Goal: Task Accomplishment & Management: Manage account settings

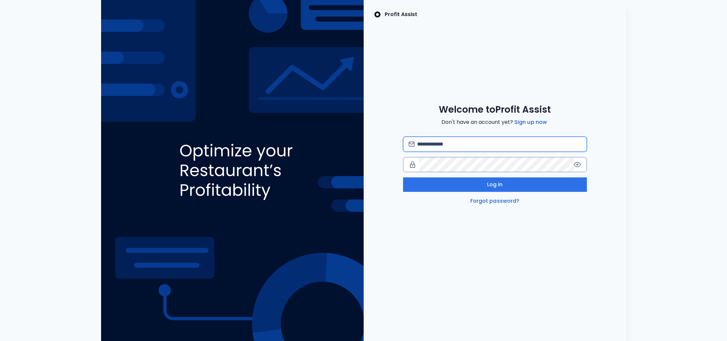
click at [454, 141] on input "email" at bounding box center [499, 144] width 164 height 14
click at [0, 340] on com-1password-button at bounding box center [0, 341] width 0 height 0
type input "**********"
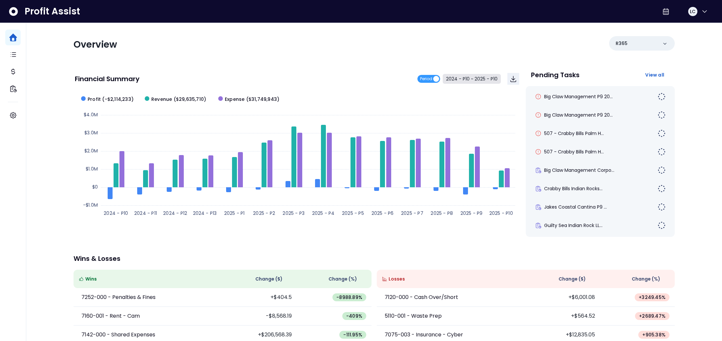
click at [459, 80] on button "2024 - P10 ~ 2025 - P10" at bounding box center [472, 79] width 58 height 10
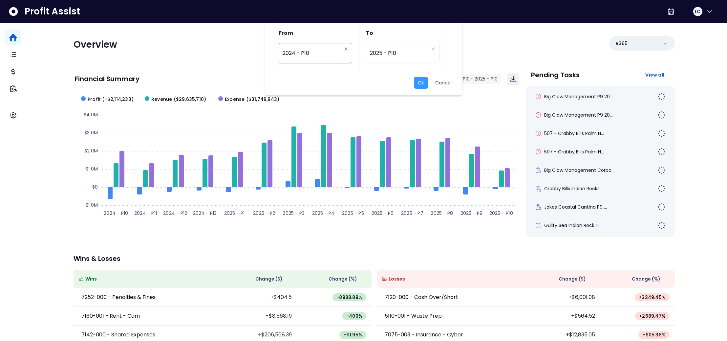
click at [317, 52] on span "2024 - P10" at bounding box center [311, 53] width 59 height 15
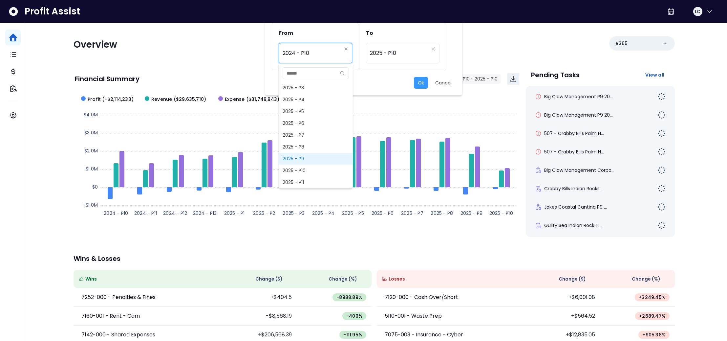
scroll to position [485, 0]
click at [302, 156] on span "2025 - P9" at bounding box center [316, 157] width 74 height 12
type input "*********"
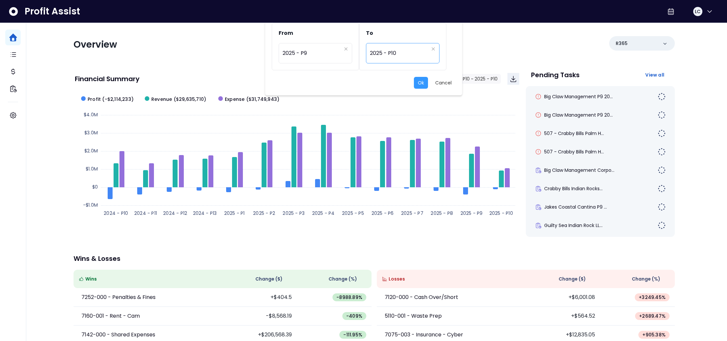
click at [391, 51] on span "2025 - P10" at bounding box center [399, 53] width 59 height 15
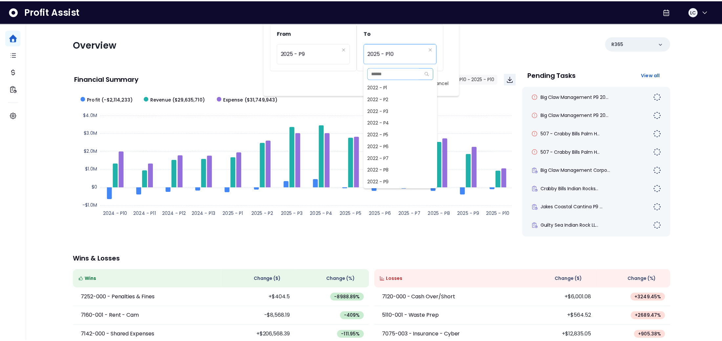
scroll to position [472, 0]
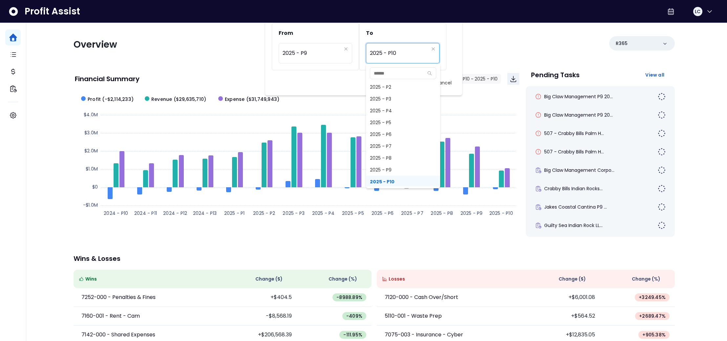
click at [391, 166] on span "2025 - P9" at bounding box center [403, 170] width 74 height 12
type input "*********"
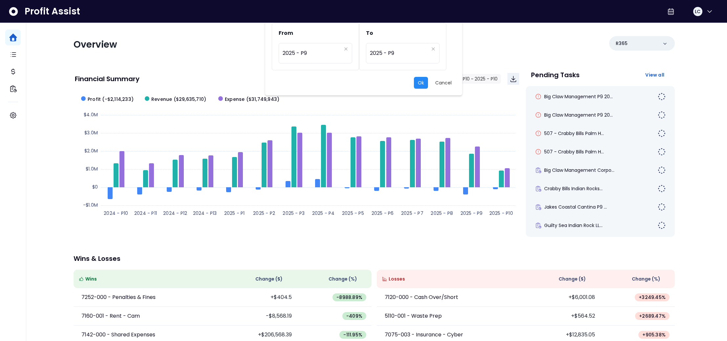
click at [423, 83] on button "Ok" at bounding box center [421, 83] width 14 height 12
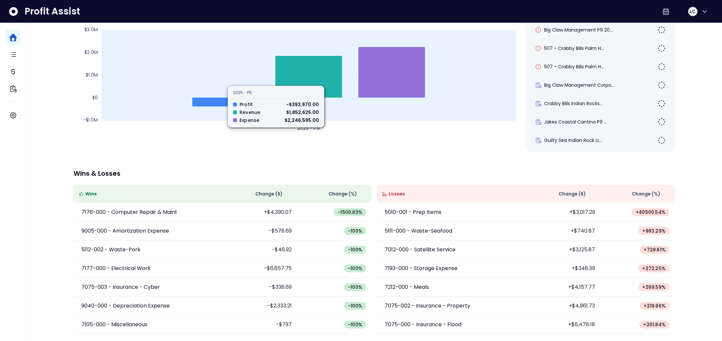
scroll to position [0, 0]
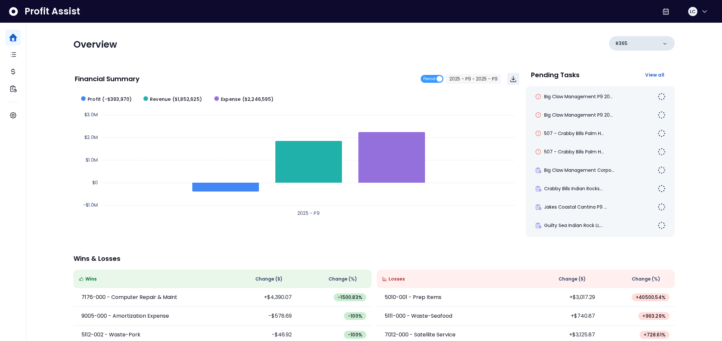
click at [665, 43] on icon at bounding box center [664, 44] width 3 height 2
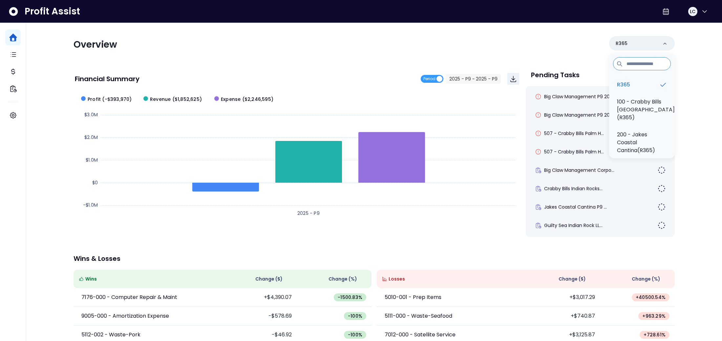
click at [638, 104] on p "100 - Crabby Bills [GEOGRAPHIC_DATA](R365)" at bounding box center [646, 110] width 58 height 24
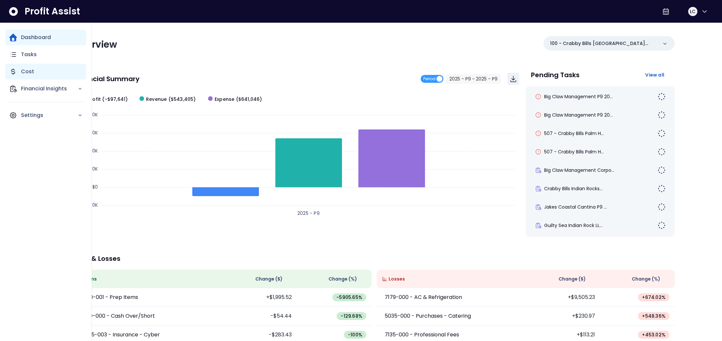
click at [13, 69] on icon "Main navigation" at bounding box center [12, 72] width 3 height 6
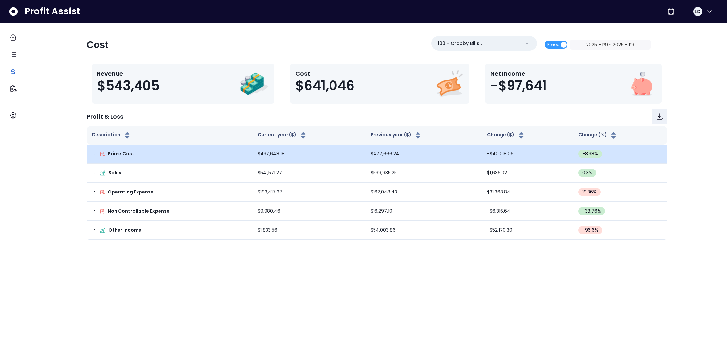
click at [94, 153] on icon at bounding box center [94, 153] width 5 height 5
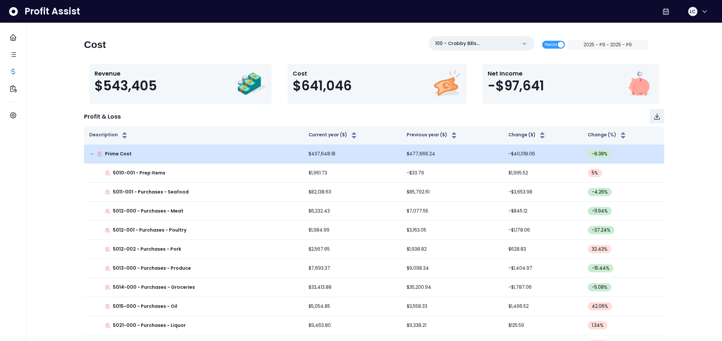
click at [94, 153] on icon at bounding box center [91, 153] width 5 height 5
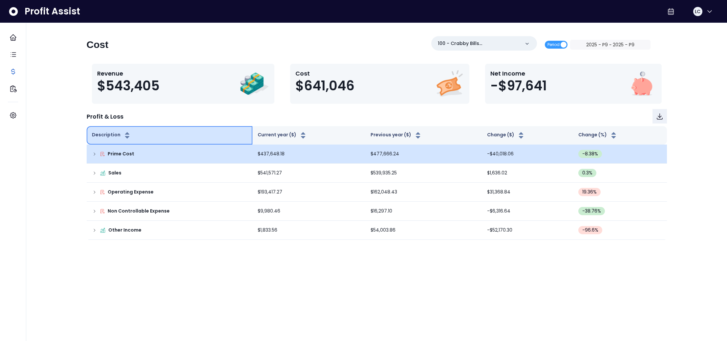
click at [125, 135] on icon "button" at bounding box center [127, 135] width 8 height 8
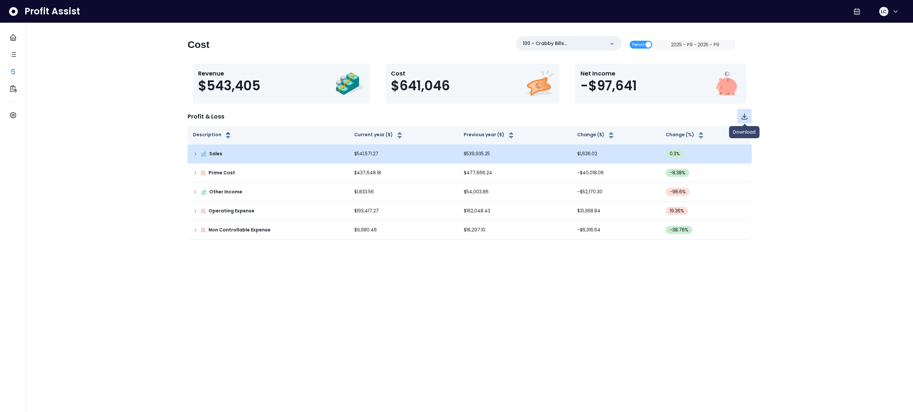
click at [726, 116] on icon "Download" at bounding box center [744, 117] width 5 height 6
click at [196, 154] on icon at bounding box center [195, 153] width 5 height 5
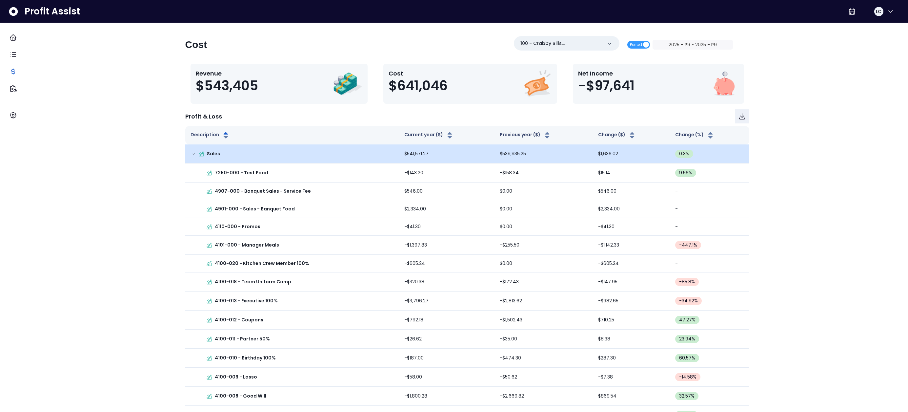
scroll to position [0, 0]
click at [193, 153] on icon at bounding box center [193, 153] width 5 height 5
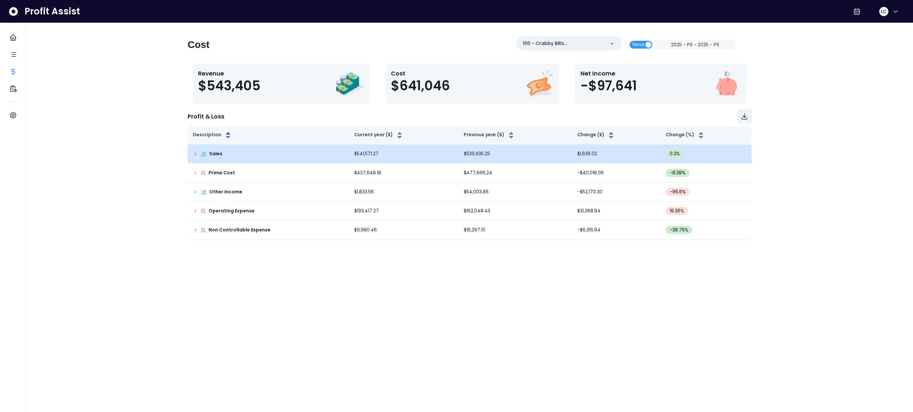
drag, startPoint x: 280, startPoint y: 282, endPoint x: 276, endPoint y: 280, distance: 4.3
click at [279, 246] on html "Dashboard Tasks Cost Financial Insights Settings Profit Assist LC Cost 100 - Cr…" at bounding box center [456, 123] width 913 height 246
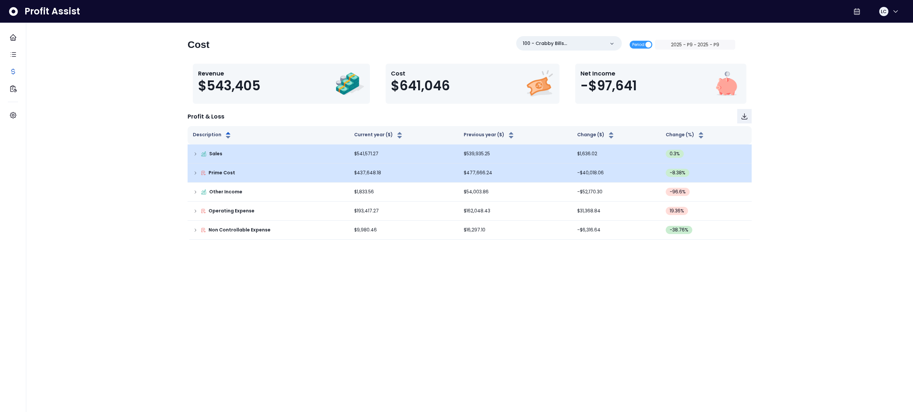
click at [196, 172] on icon at bounding box center [195, 173] width 1 height 3
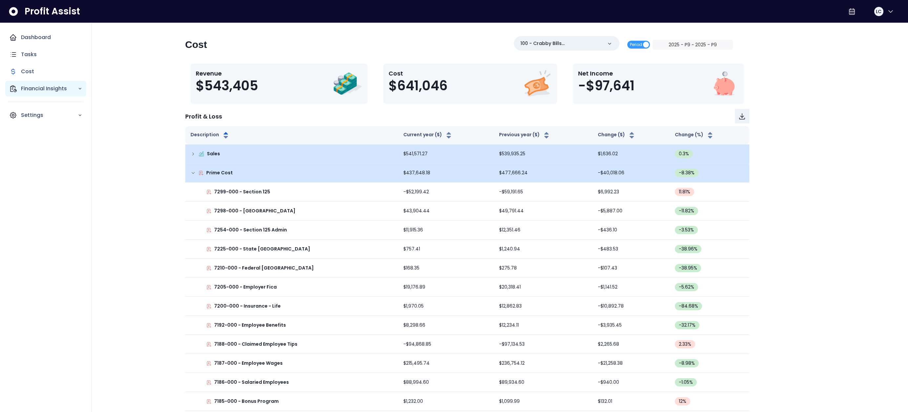
click at [17, 86] on div "Financial Insights" at bounding box center [45, 89] width 81 height 16
click at [32, 106] on p "Location Analysis" at bounding box center [48, 107] width 47 height 8
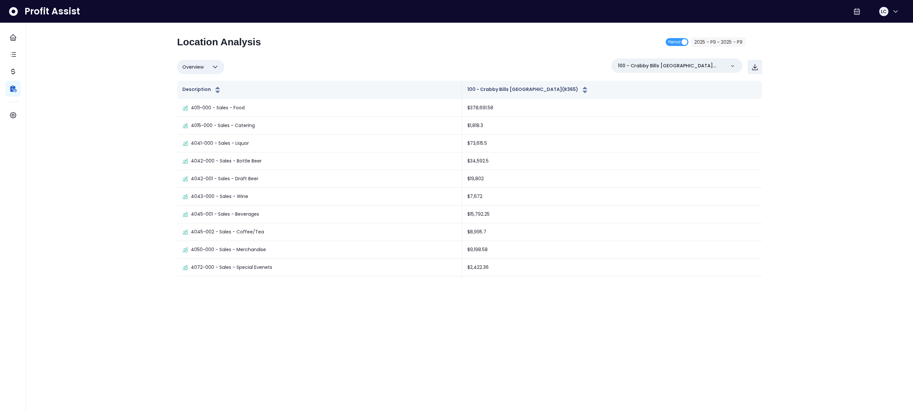
click at [209, 70] on button "Overview" at bounding box center [200, 67] width 47 height 14
click at [198, 96] on li "% of cost" at bounding box center [200, 98] width 47 height 15
click at [218, 65] on icon "button" at bounding box center [215, 67] width 8 height 8
click at [200, 112] on li "% of sales" at bounding box center [200, 113] width 47 height 15
click at [216, 71] on icon "button" at bounding box center [215, 67] width 8 height 8
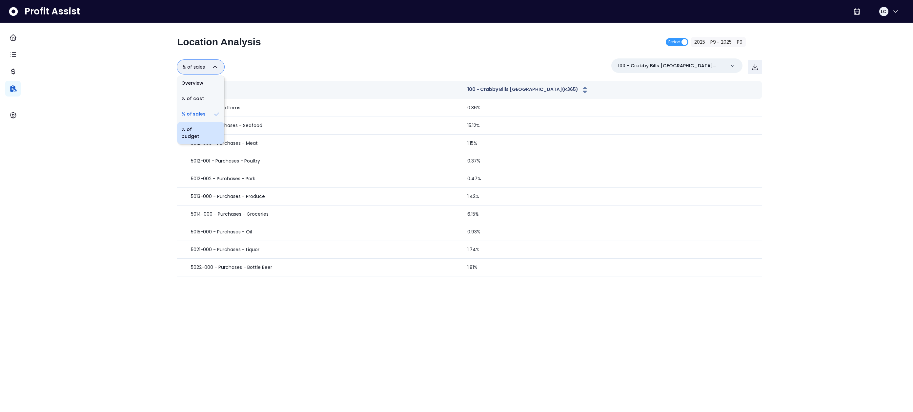
click at [193, 129] on li "% of budget" at bounding box center [200, 133] width 47 height 22
click at [218, 67] on icon "button" at bounding box center [217, 67] width 8 height 8
click at [201, 84] on li "Overview" at bounding box center [201, 82] width 49 height 15
type input "********"
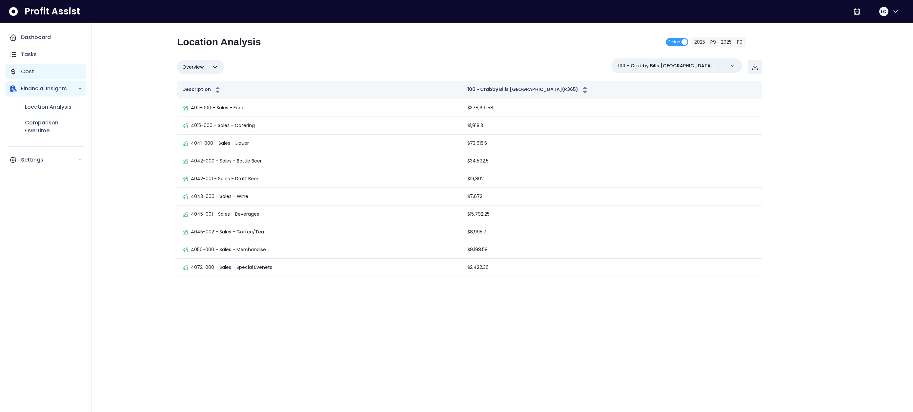
click at [23, 72] on p "Cost" at bounding box center [27, 72] width 13 height 8
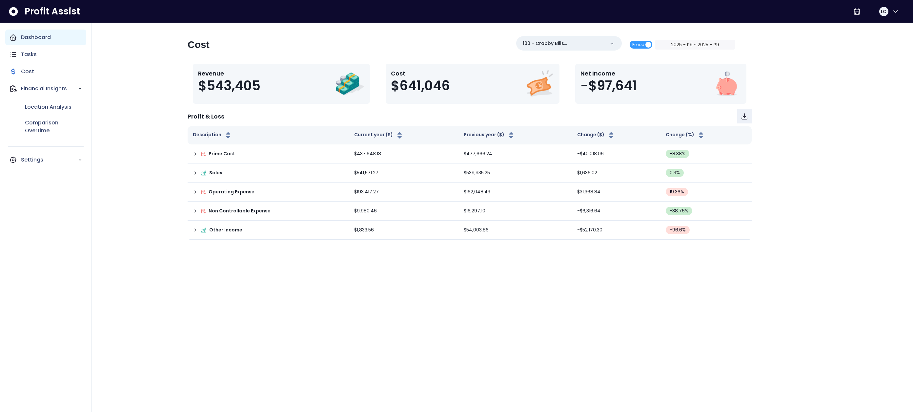
click at [13, 37] on icon "Main navigation" at bounding box center [13, 37] width 8 height 8
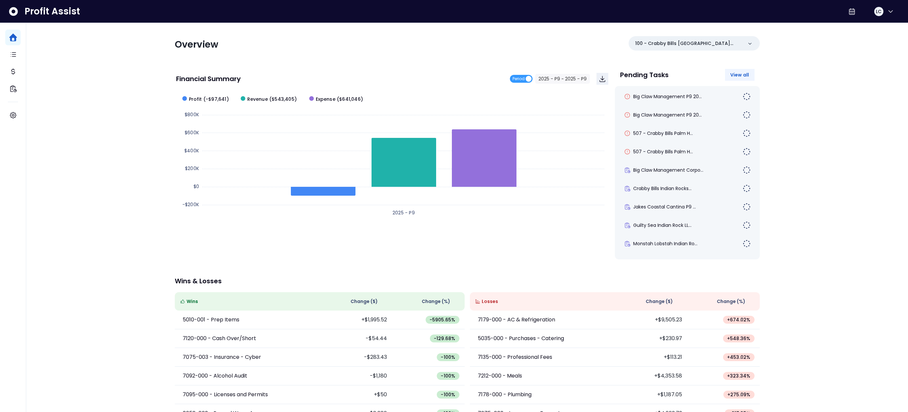
click at [726, 75] on span "View all" at bounding box center [740, 75] width 19 height 7
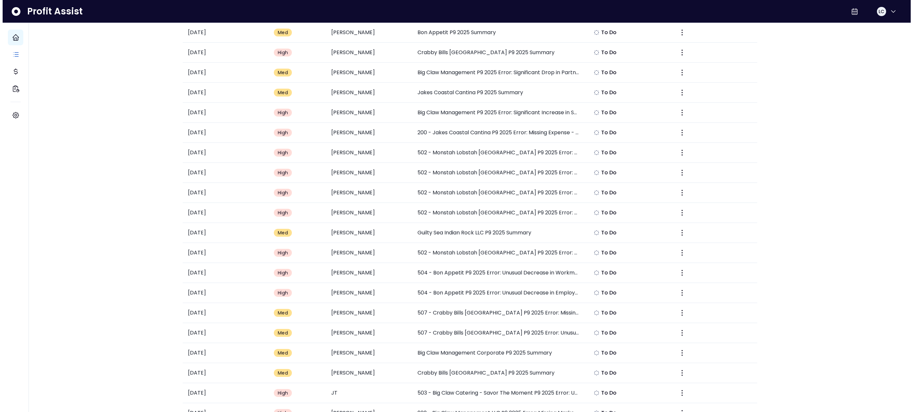
scroll to position [165, 0]
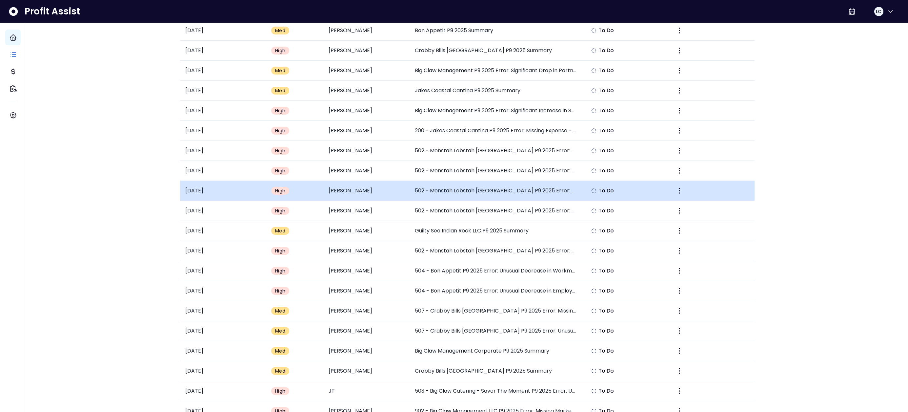
click at [465, 190] on td "502 - Monstah Lobstah [GEOGRAPHIC_DATA] P9 2025 Error: Negative Employee Benefi…" at bounding box center [496, 191] width 173 height 20
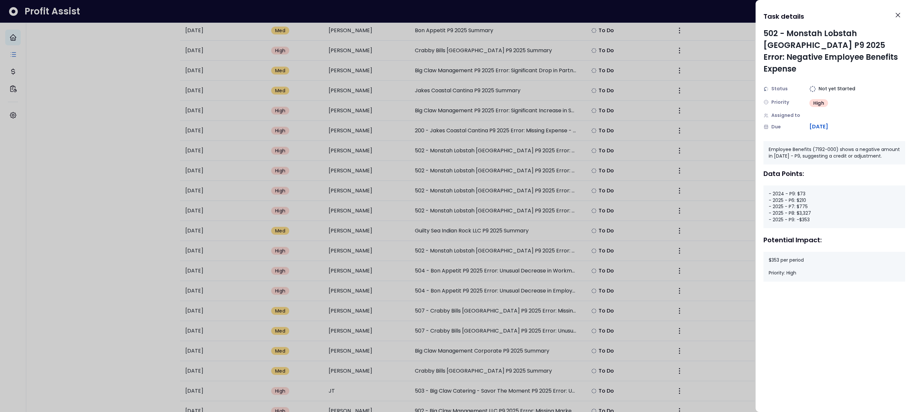
click at [487, 232] on div at bounding box center [456, 206] width 913 height 412
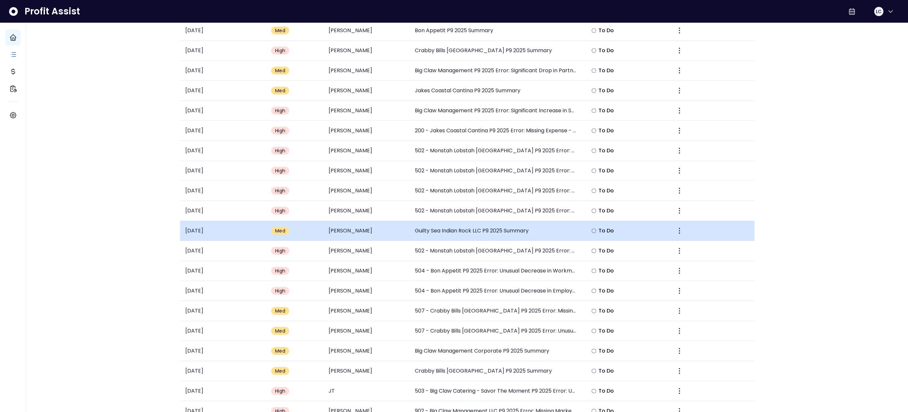
click at [485, 230] on td "Guilty Sea Indian Rock LLC P9 2025 Summary" at bounding box center [496, 231] width 173 height 20
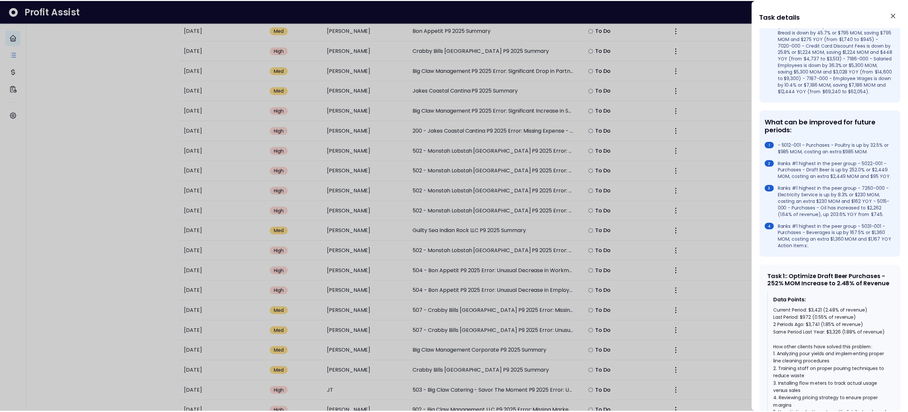
scroll to position [0, 0]
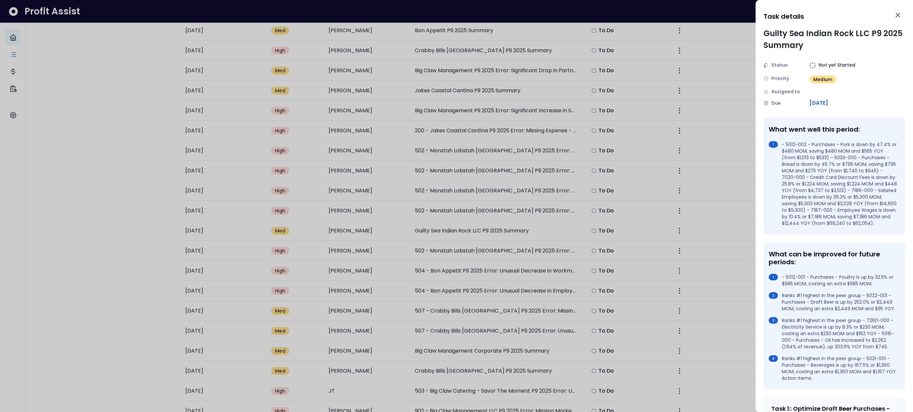
click at [155, 103] on div at bounding box center [456, 206] width 913 height 412
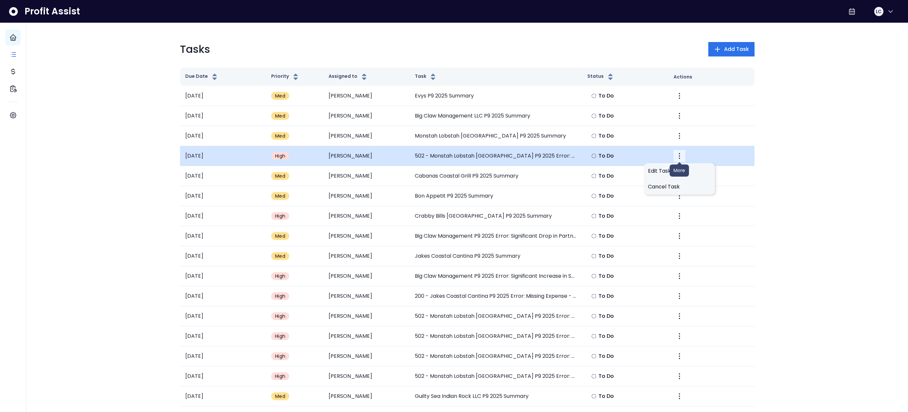
click at [679, 156] on icon "More" at bounding box center [679, 156] width 1 height 6
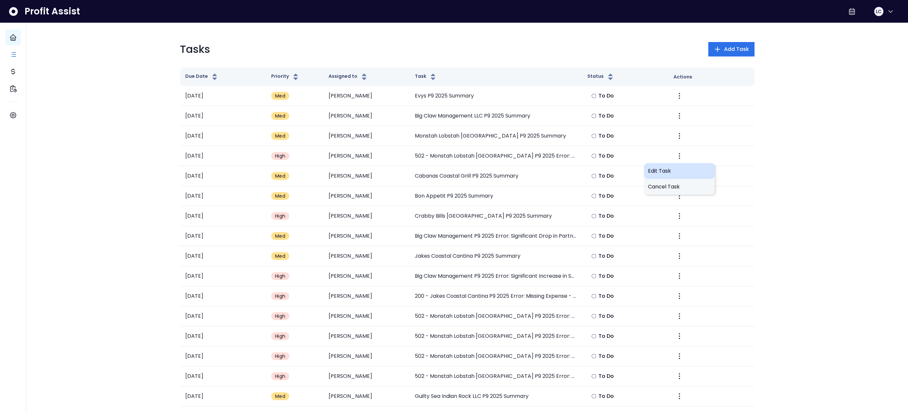
click at [666, 170] on span "Edit Task" at bounding box center [679, 171] width 63 height 8
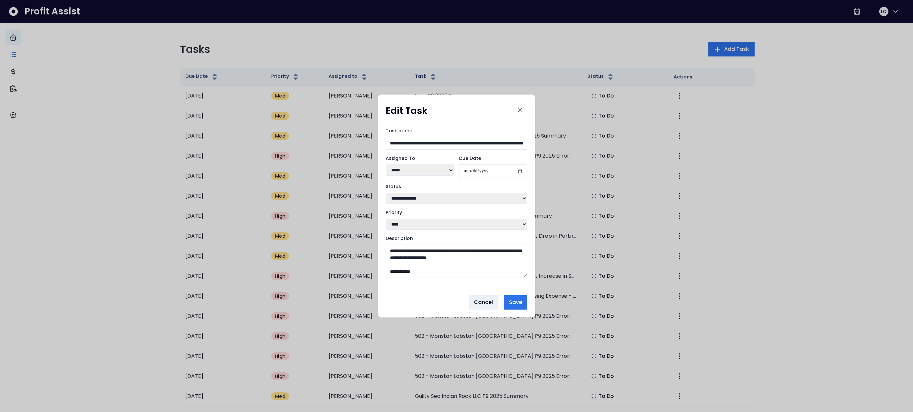
click at [450, 168] on select "**** **** **** ***** **** ** ******" at bounding box center [420, 169] width 68 height 11
select select "***"
click at [386, 164] on select "**** **** **** ***** **** ** ******" at bounding box center [420, 169] width 68 height 11
click at [510, 299] on button "Save" at bounding box center [516, 302] width 24 height 14
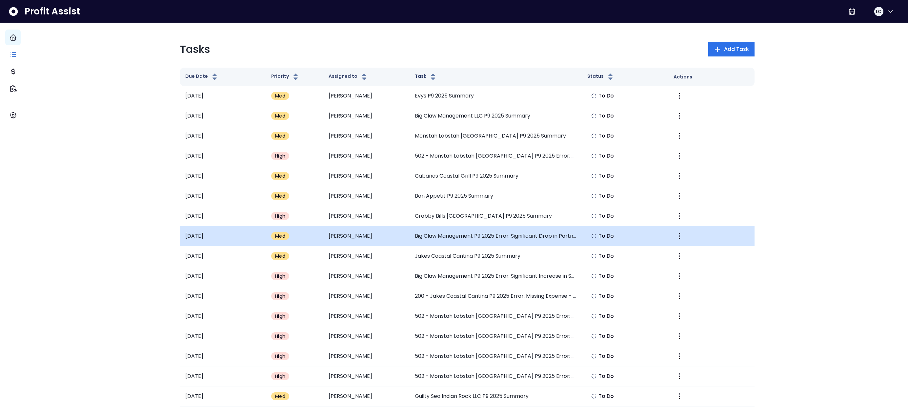
click at [562, 239] on td "Big Claw Management P9 2025 Error: Significant Drop in Partner 50% Revenue" at bounding box center [496, 236] width 173 height 20
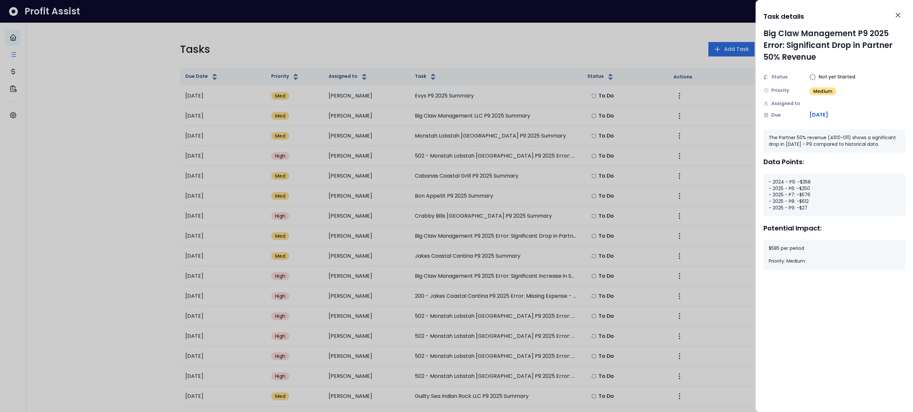
click at [682, 235] on div at bounding box center [456, 206] width 913 height 412
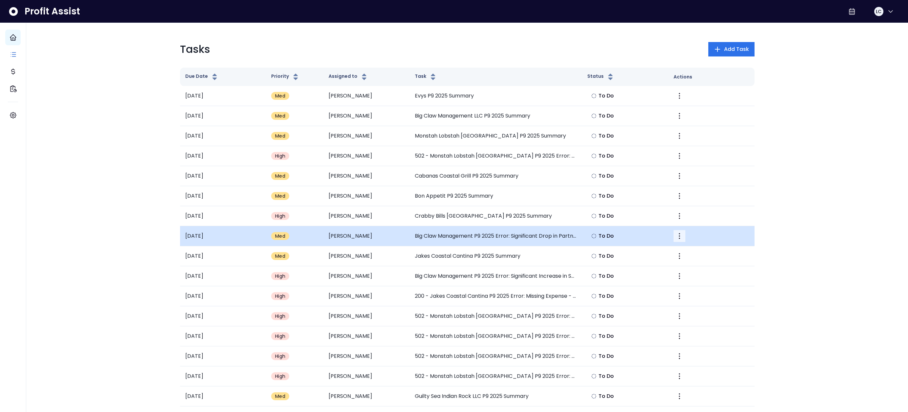
click at [680, 235] on icon "More" at bounding box center [680, 236] width 8 height 8
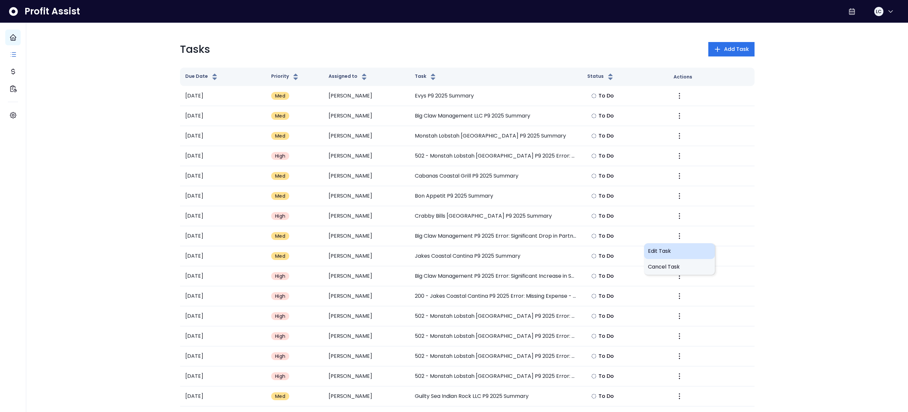
click at [662, 252] on span "Edit Task" at bounding box center [679, 251] width 63 height 8
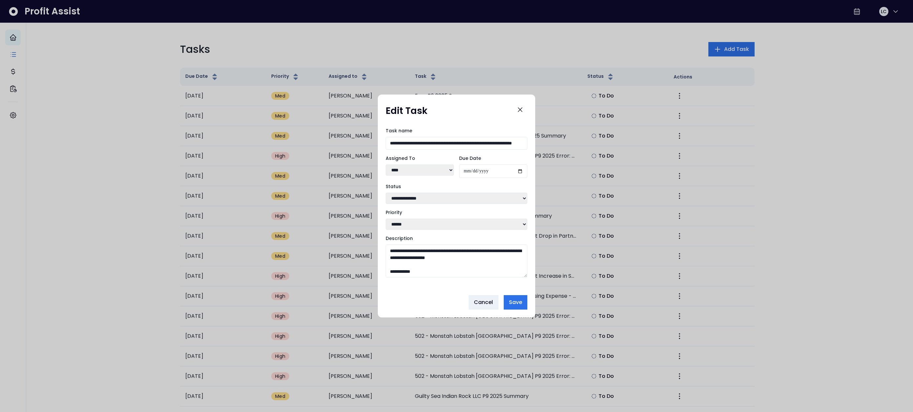
click at [451, 199] on select "**********" at bounding box center [457, 198] width 142 height 11
select select "*********"
click at [386, 193] on select "**********" at bounding box center [457, 198] width 142 height 11
click at [510, 299] on button "Save" at bounding box center [516, 302] width 24 height 14
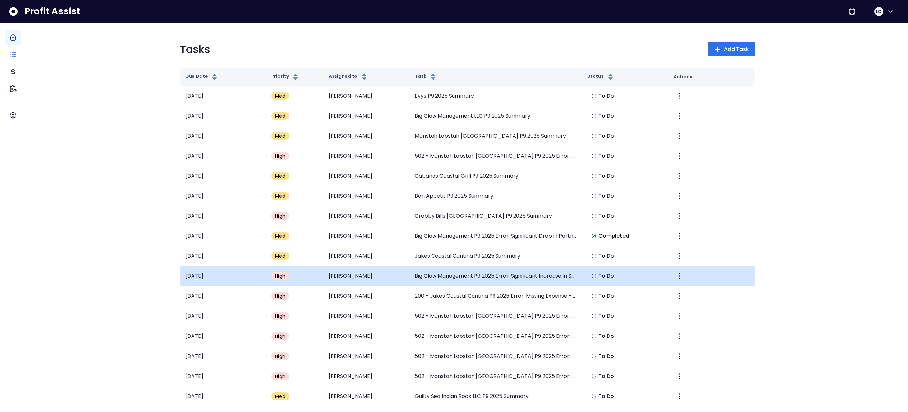
click at [547, 274] on td "Big Claw Management P9 2025 Error: Significant Increase in Smallwares Expense" at bounding box center [496, 276] width 173 height 20
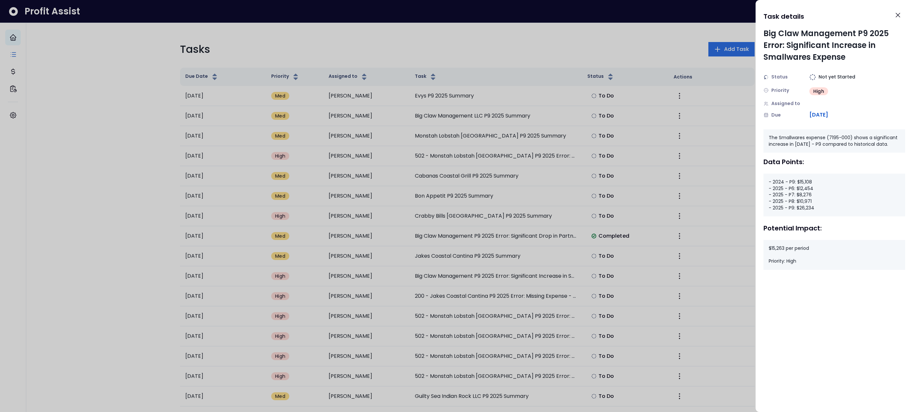
click at [726, 272] on div "Big Claw Management P9 2025 Error: Significant Increase in Smallwares Expense S…" at bounding box center [834, 220] width 157 height 384
click at [726, 14] on icon "Close" at bounding box center [898, 15] width 8 height 8
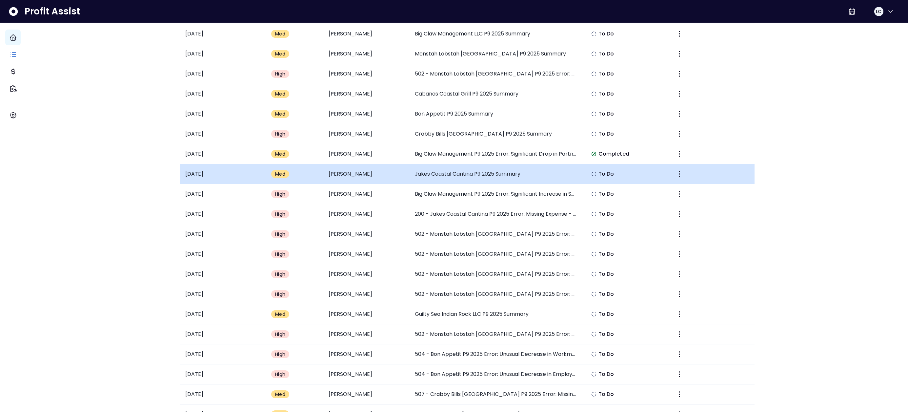
scroll to position [83, 0]
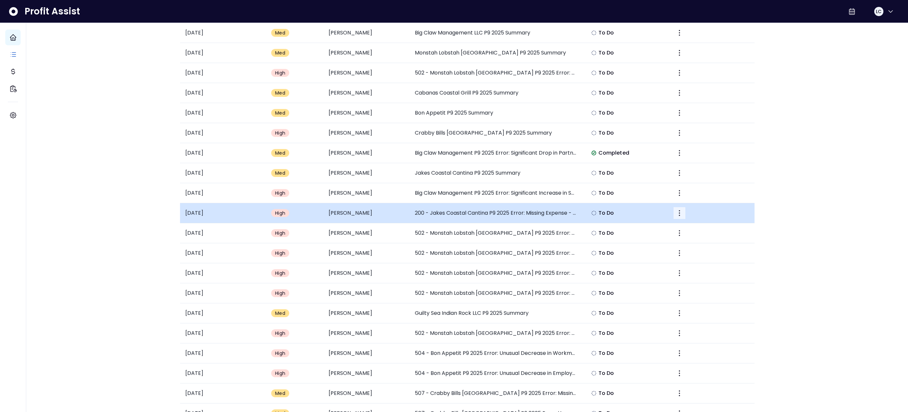
click at [680, 213] on icon "More" at bounding box center [680, 213] width 8 height 8
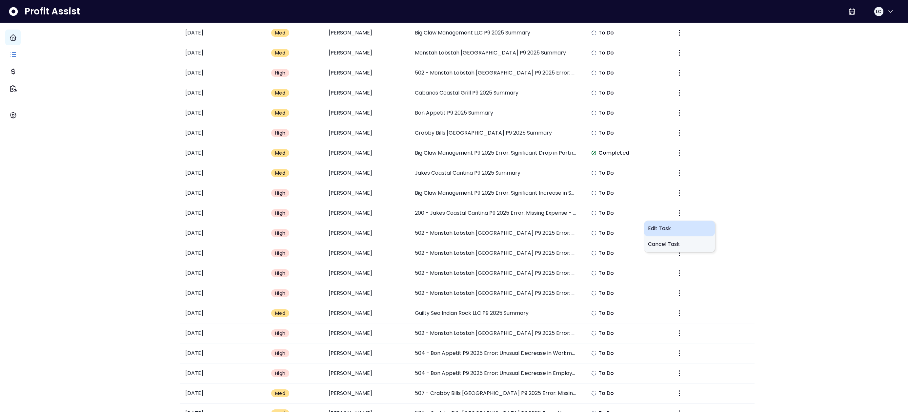
click at [670, 229] on span "Edit Task" at bounding box center [679, 228] width 63 height 8
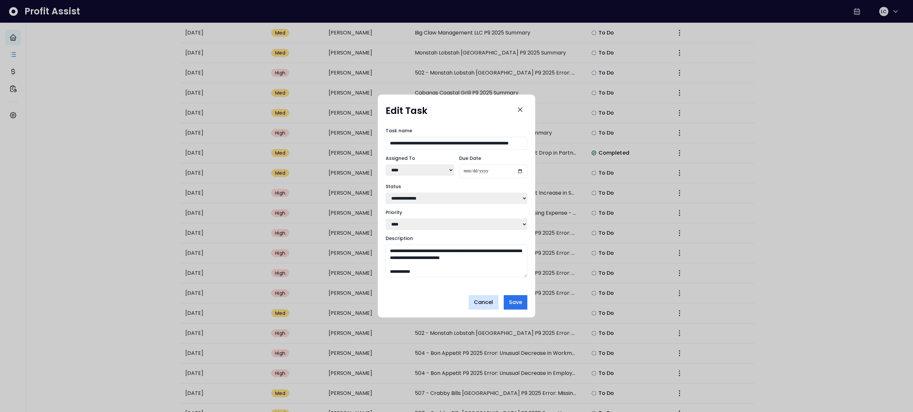
click at [481, 302] on span "Cancel" at bounding box center [483, 302] width 19 height 8
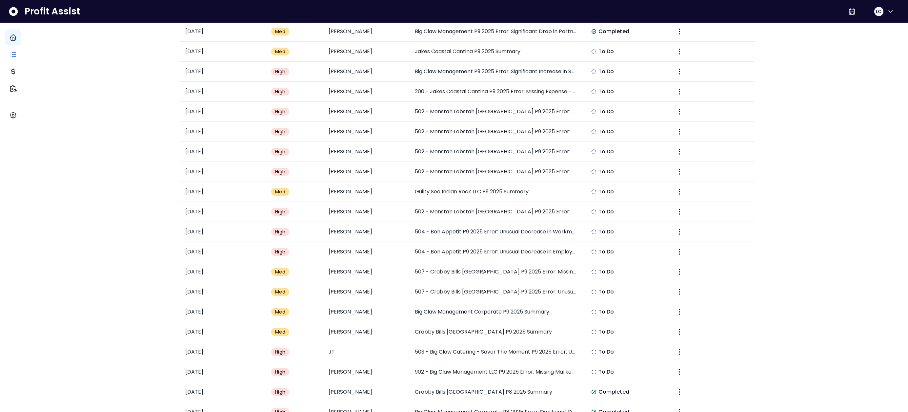
scroll to position [0, 0]
